Goal: Find specific page/section: Find specific page/section

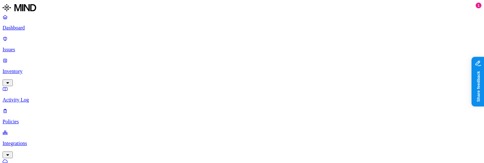
click at [36, 69] on p "Inventory" at bounding box center [242, 72] width 479 height 6
